Goal: Navigation & Orientation: Find specific page/section

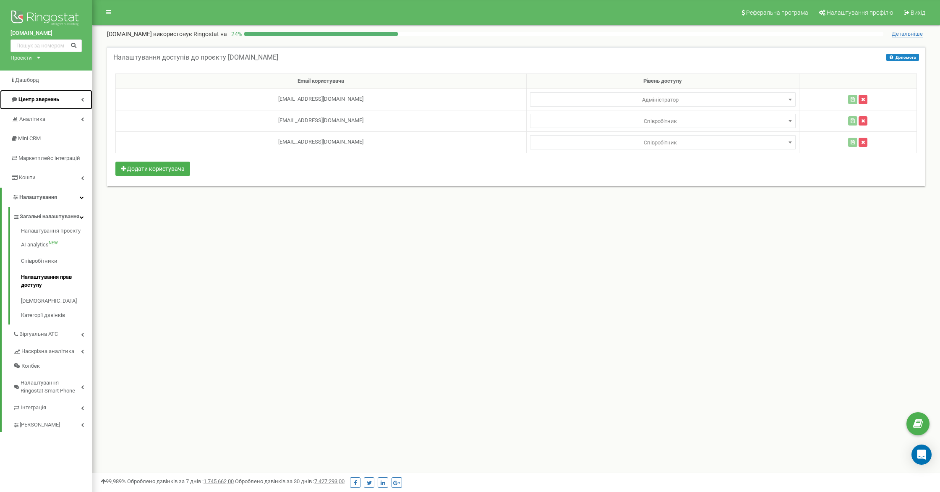
click at [82, 99] on icon at bounding box center [82, 99] width 3 height 4
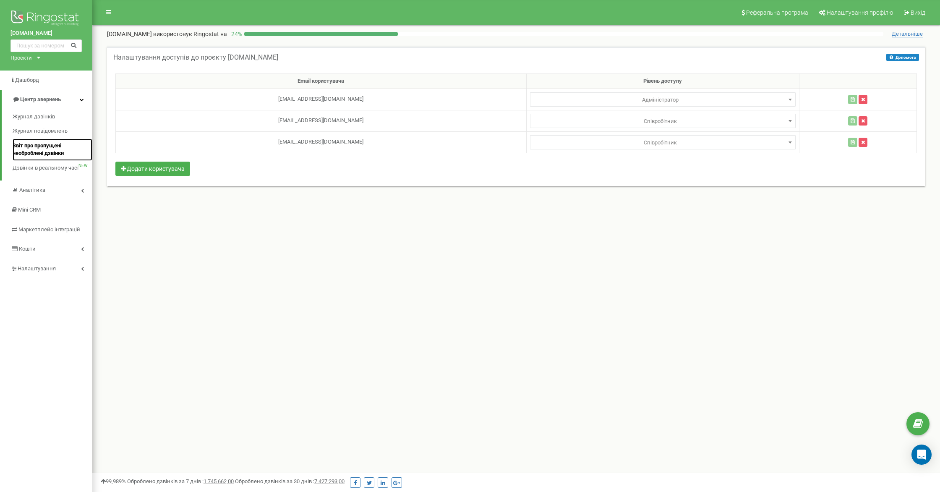
click at [63, 153] on span "Звіт про пропущені необроблені дзвінки" at bounding box center [51, 150] width 76 height 16
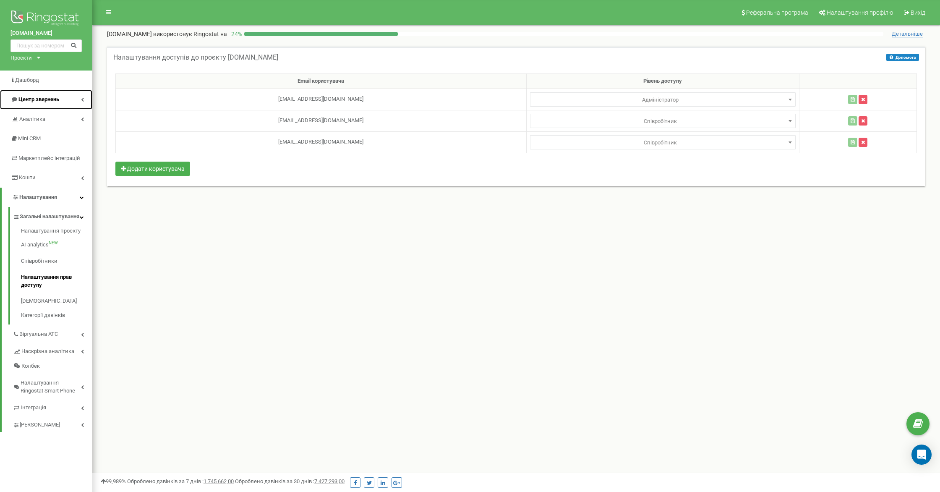
click at [50, 98] on span "Центр звернень" at bounding box center [38, 99] width 41 height 6
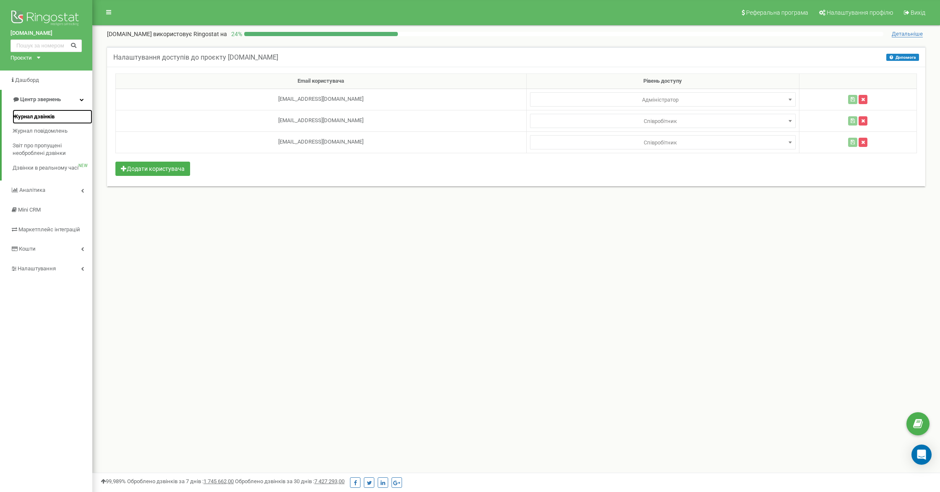
click at [47, 118] on span "Журнал дзвінків" at bounding box center [34, 117] width 42 height 8
